Goal: Book appointment/travel/reservation

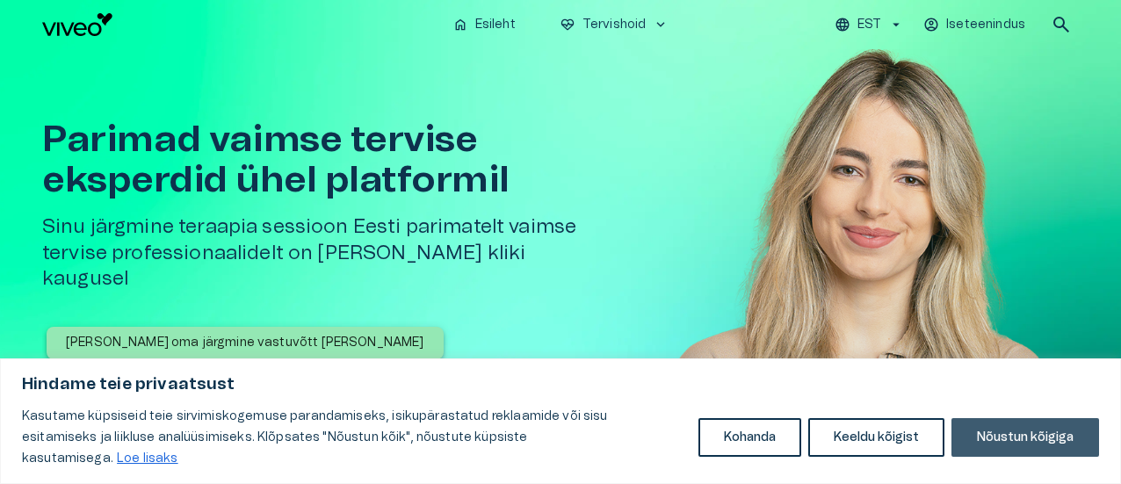
click at [993, 449] on button "Nõustun kõigiga" at bounding box center [1026, 437] width 148 height 39
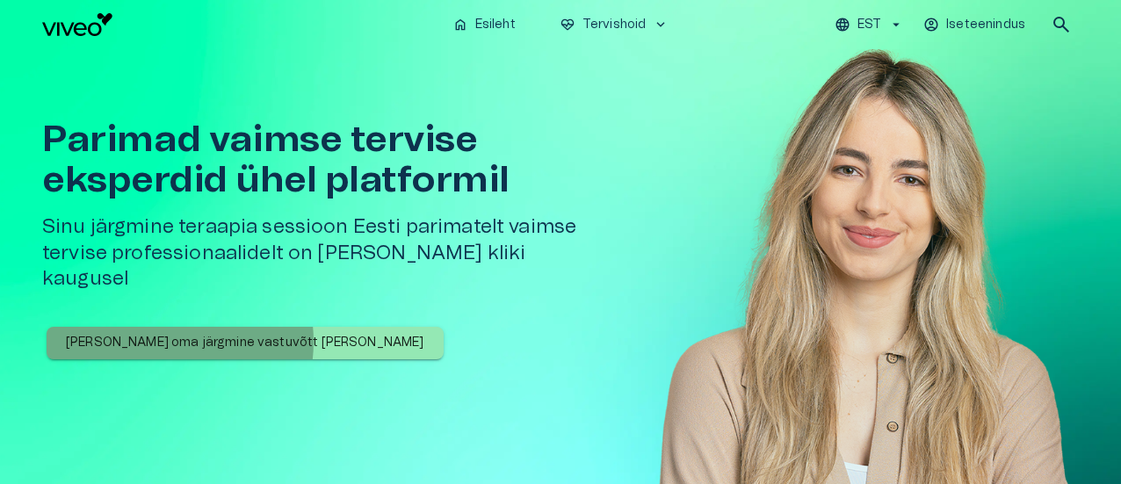
click at [158, 334] on p "[PERSON_NAME] oma järgmine vastuvõtt [PERSON_NAME]" at bounding box center [245, 343] width 359 height 18
